Goal: Transaction & Acquisition: Subscribe to service/newsletter

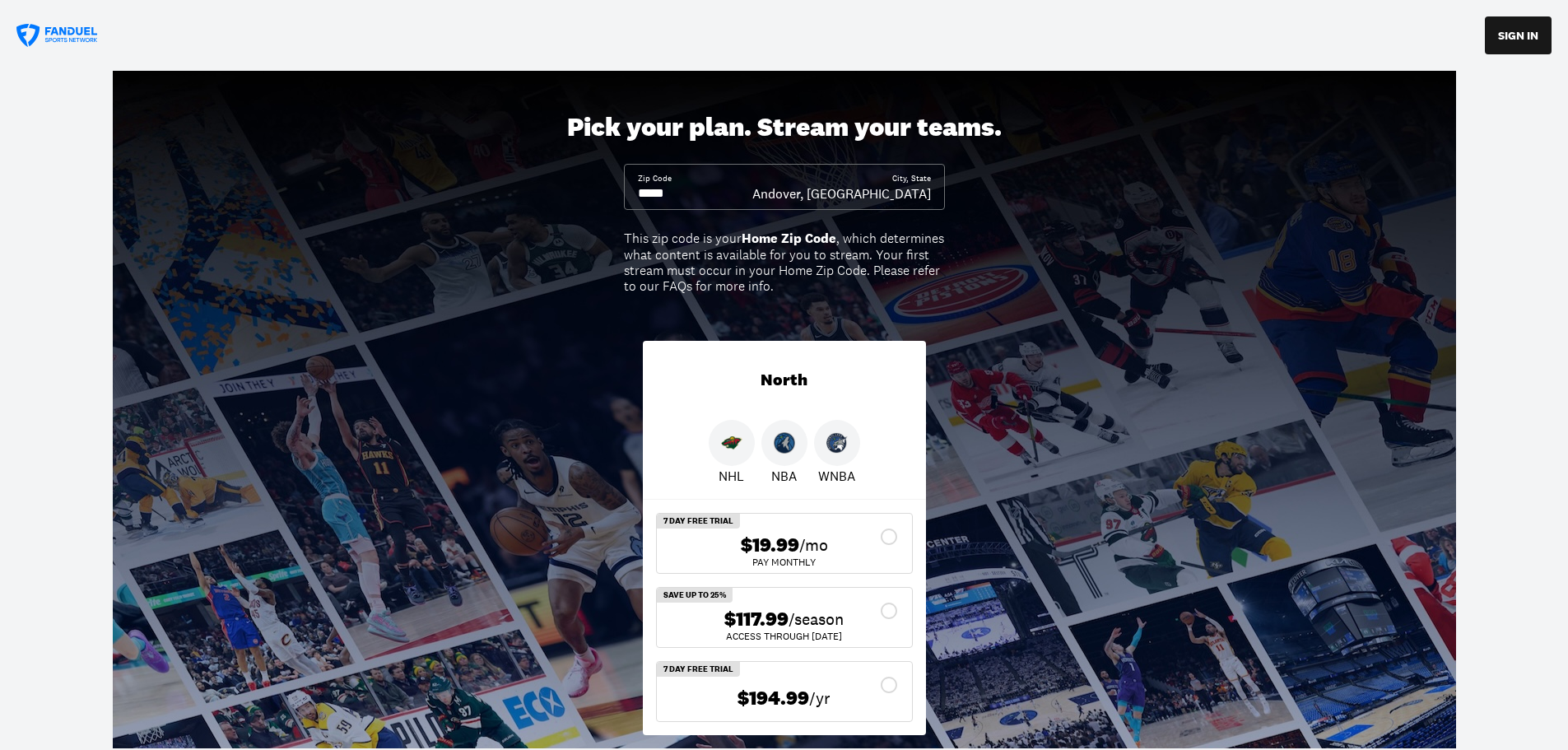
click at [681, 194] on input at bounding box center [695, 194] width 115 height 18
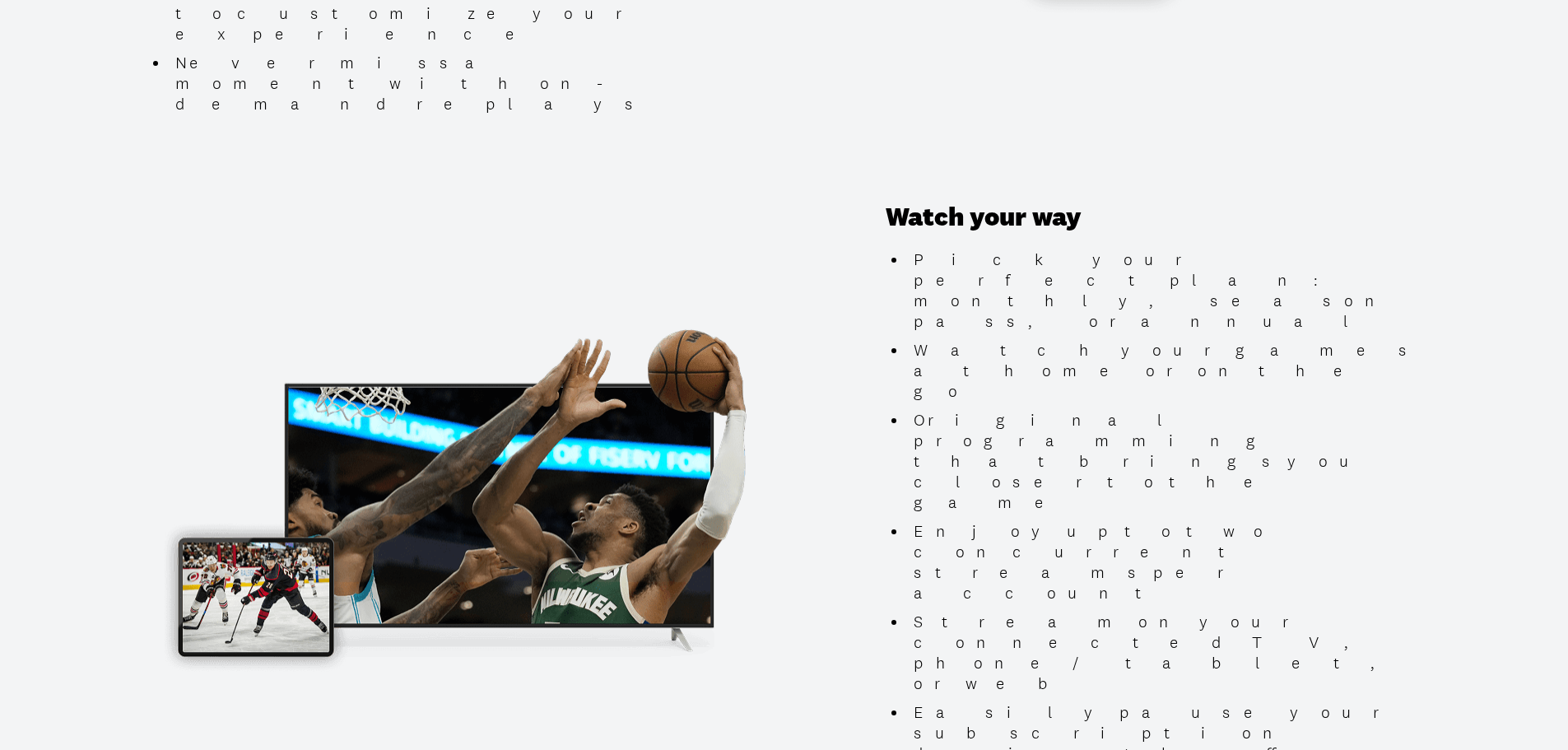
scroll to position [1399, 0]
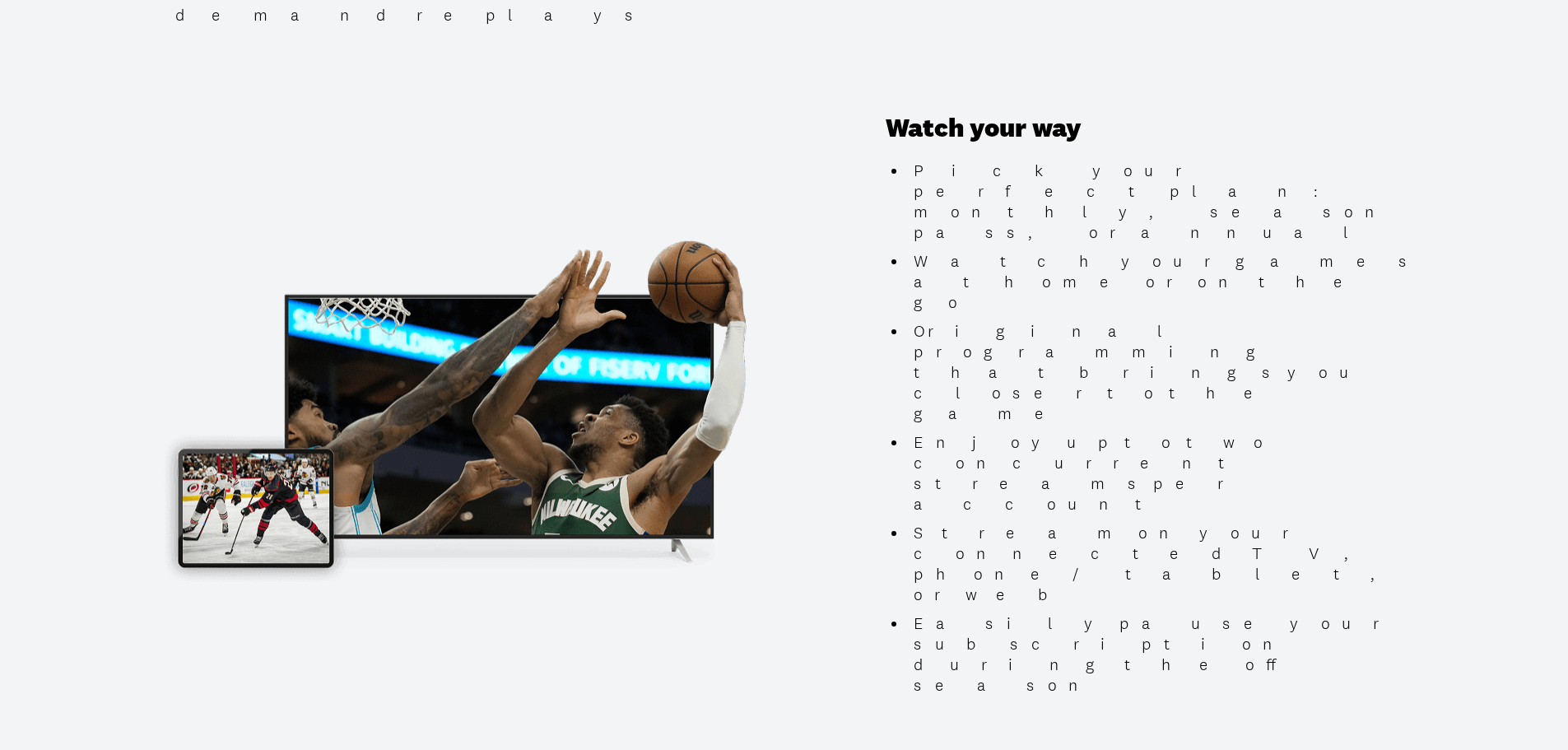
type input "*****"
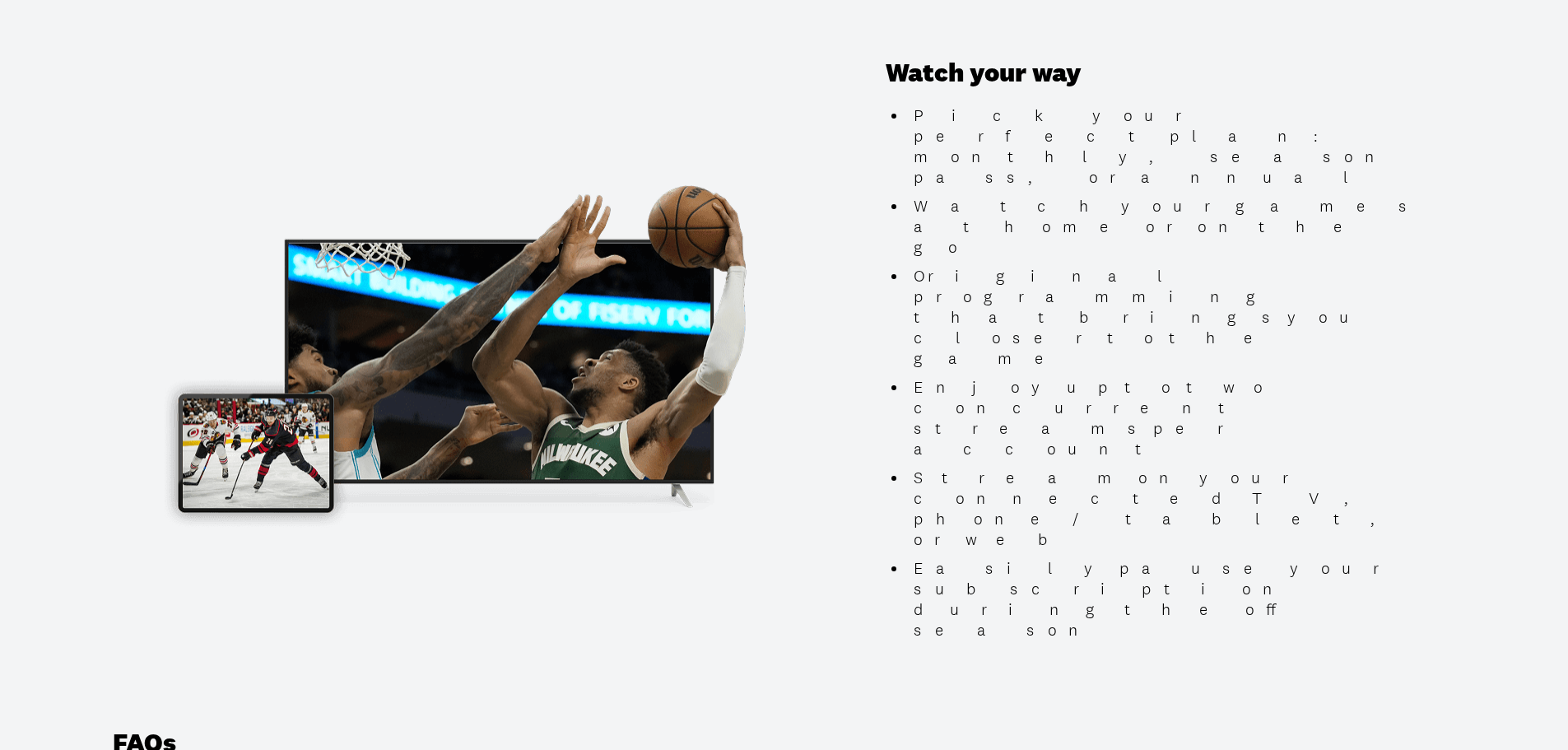
scroll to position [1482, 0]
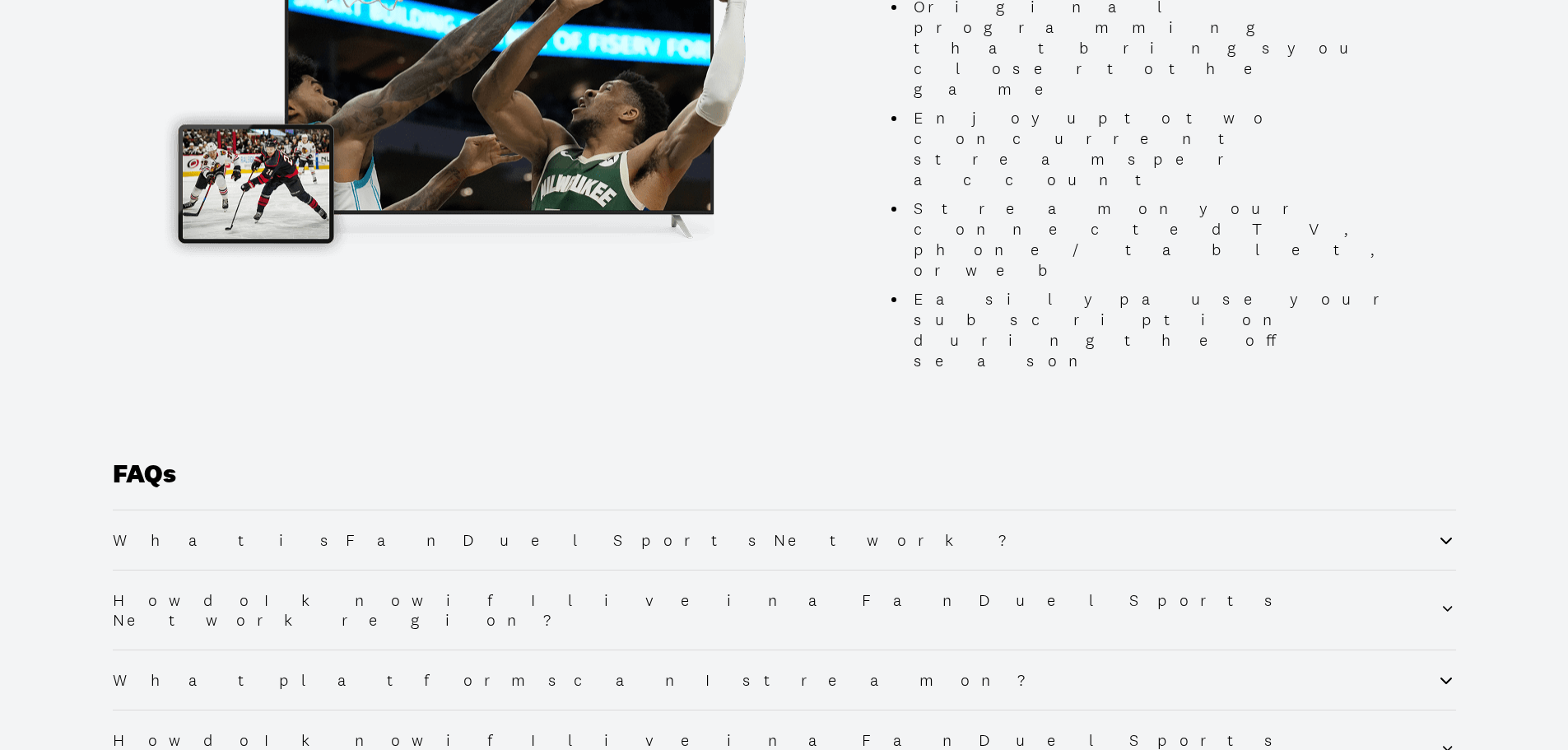
scroll to position [1893, 0]
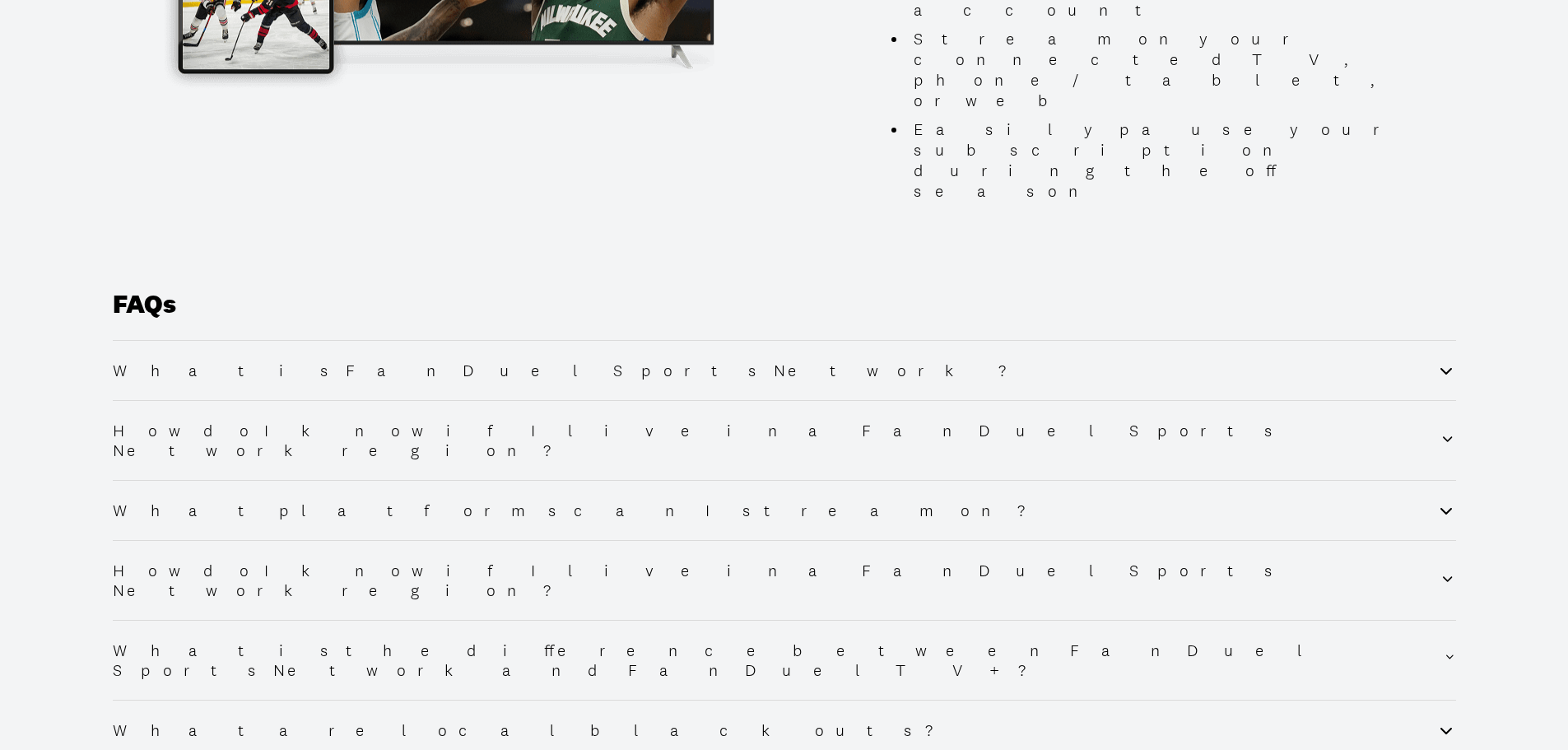
click at [1443, 728] on icon at bounding box center [1446, 731] width 12 height 7
click at [1443, 720] on icon at bounding box center [1446, 730] width 20 height 20
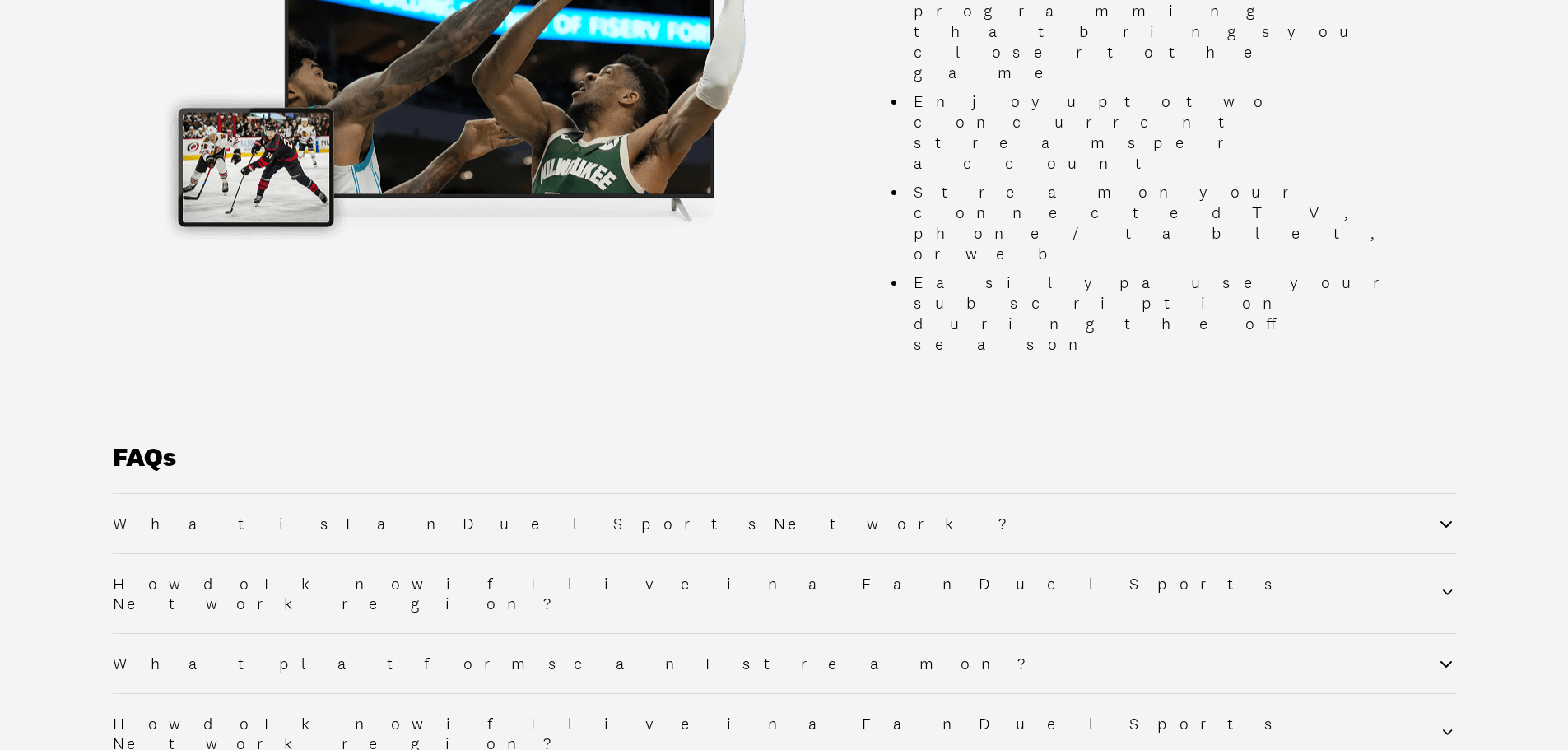
scroll to position [1729, 0]
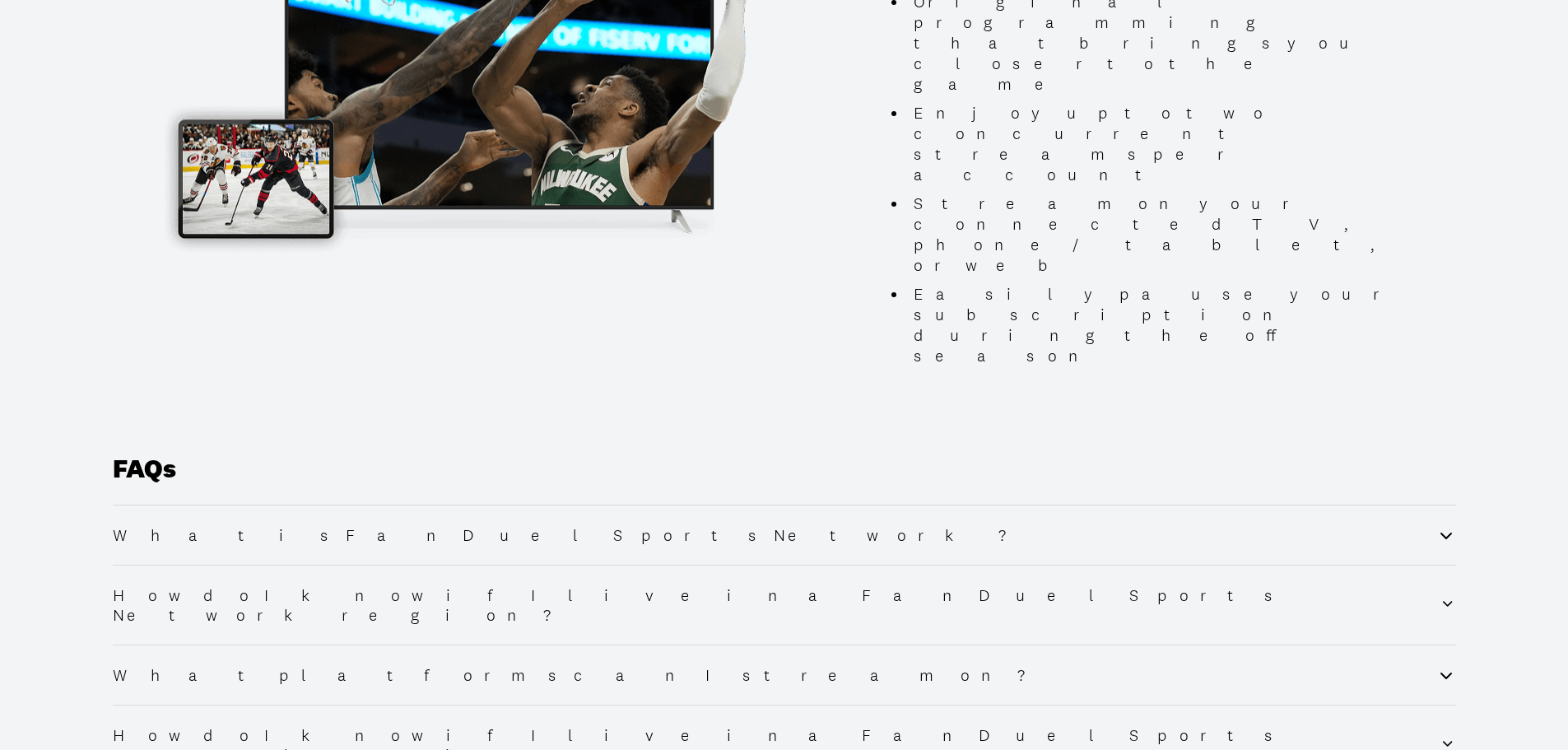
click at [1446, 665] on icon at bounding box center [1446, 675] width 20 height 20
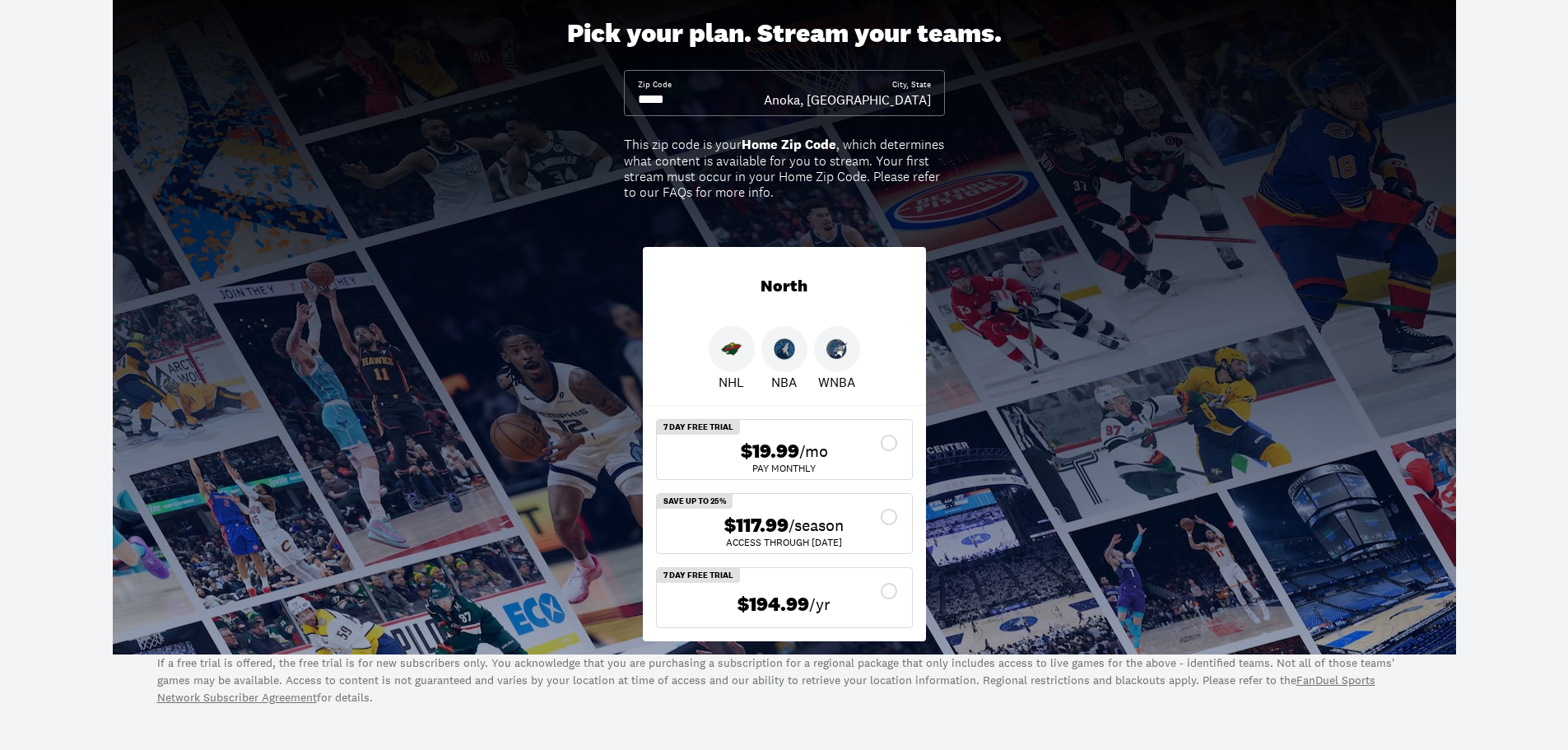
scroll to position [82, 0]
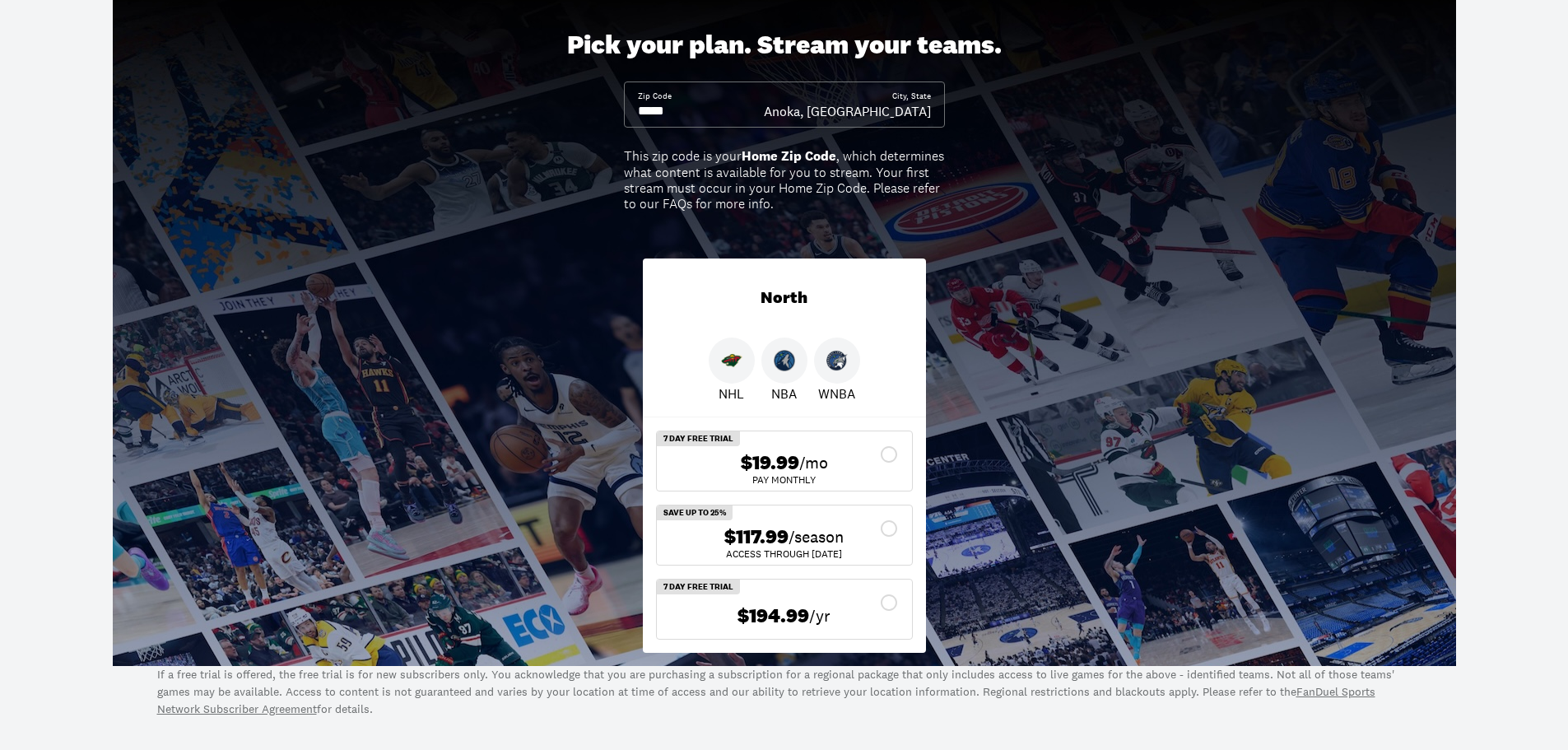
click at [888, 530] on div "$117.99 /season" at bounding box center [784, 537] width 229 height 24
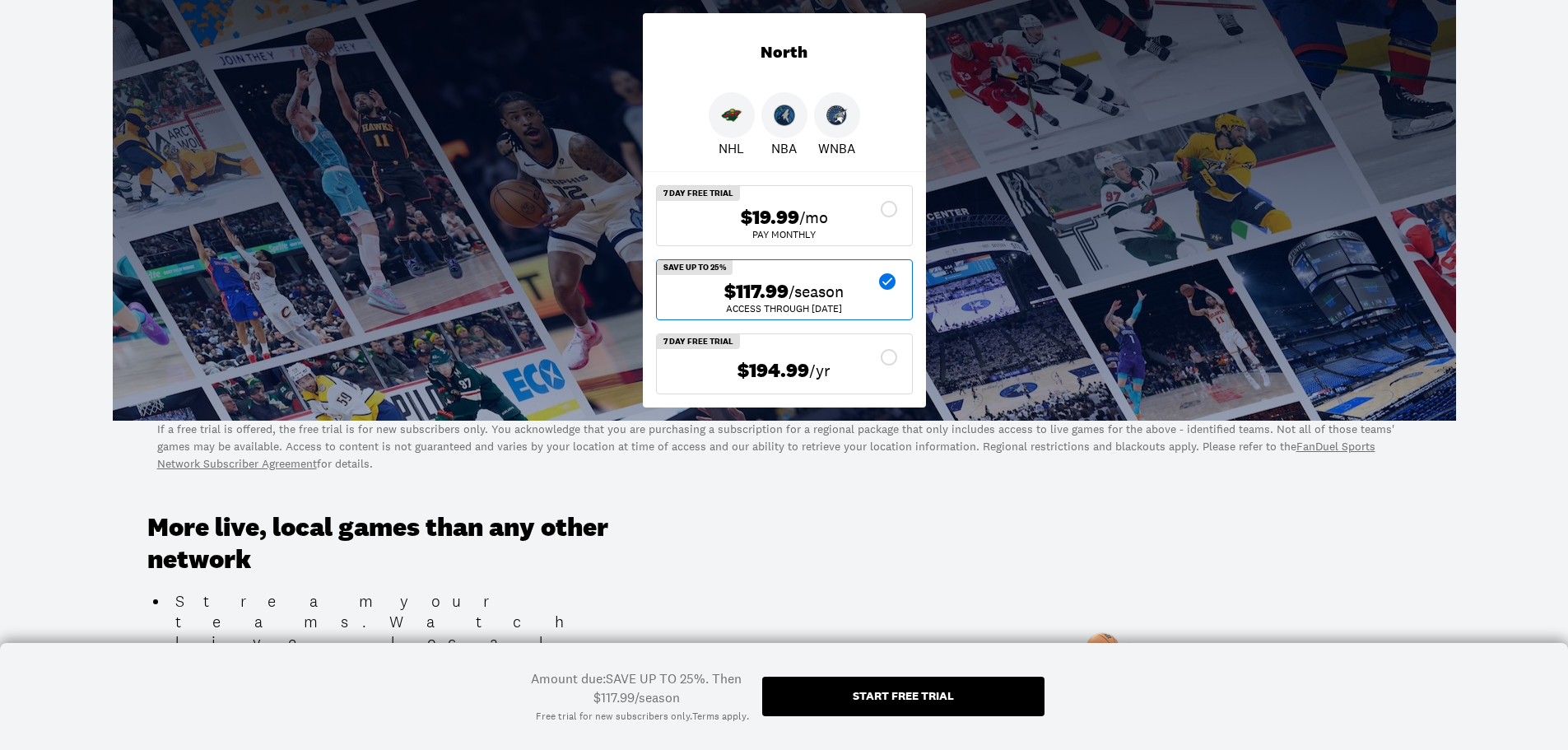
scroll to position [329, 0]
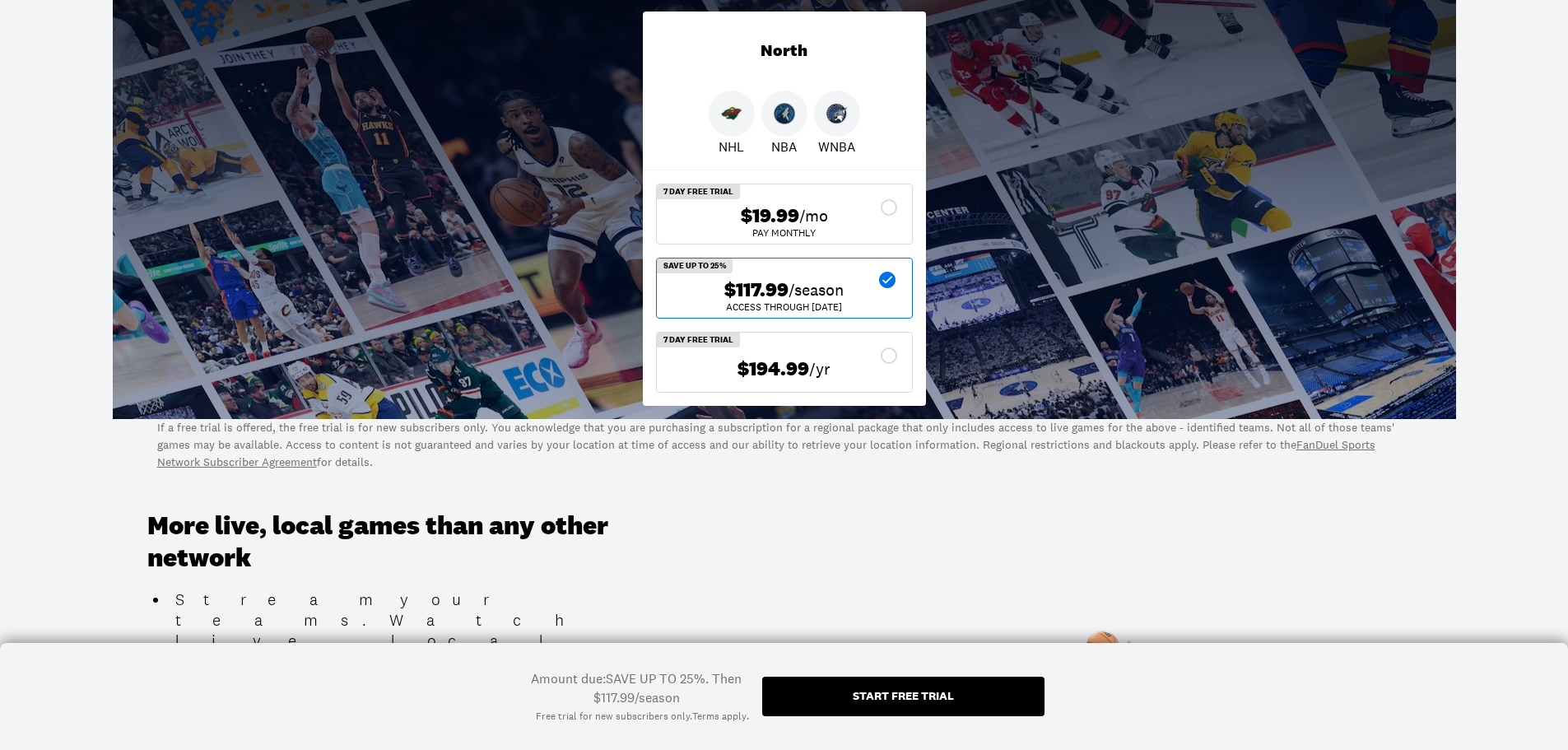
click at [934, 691] on div "Start free trial" at bounding box center [904, 696] width 101 height 12
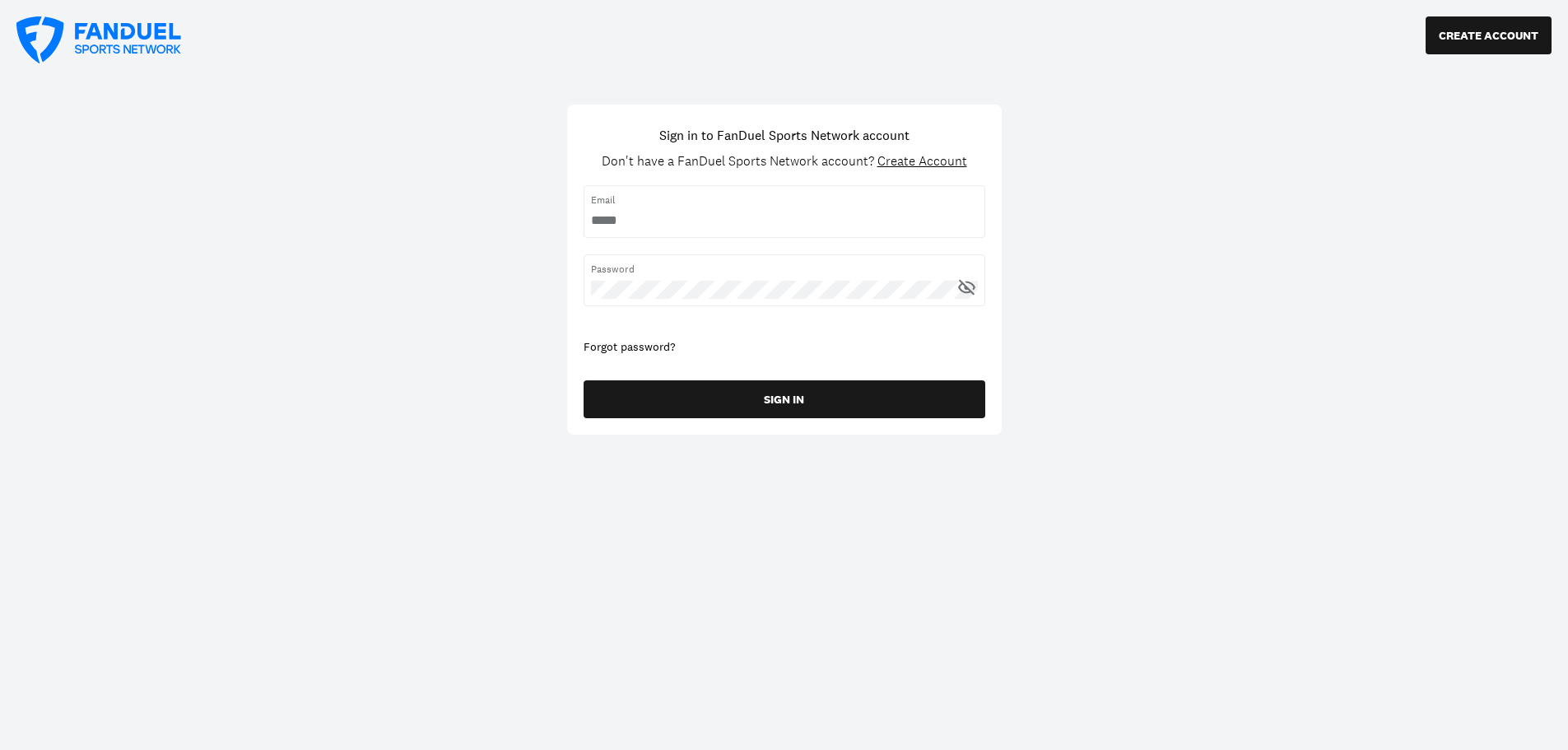
click at [918, 162] on span "Create Account" at bounding box center [922, 160] width 90 height 17
